Goal: Feedback & Contribution: Leave review/rating

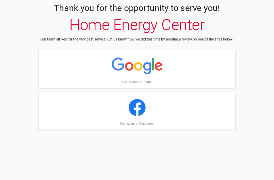
click at [184, 68] on div "Review us on Google" at bounding box center [137, 69] width 197 height 38
click at [165, 115] on div "Review us on Facebook" at bounding box center [137, 111] width 197 height 38
